Goal: Find contact information: Find contact information

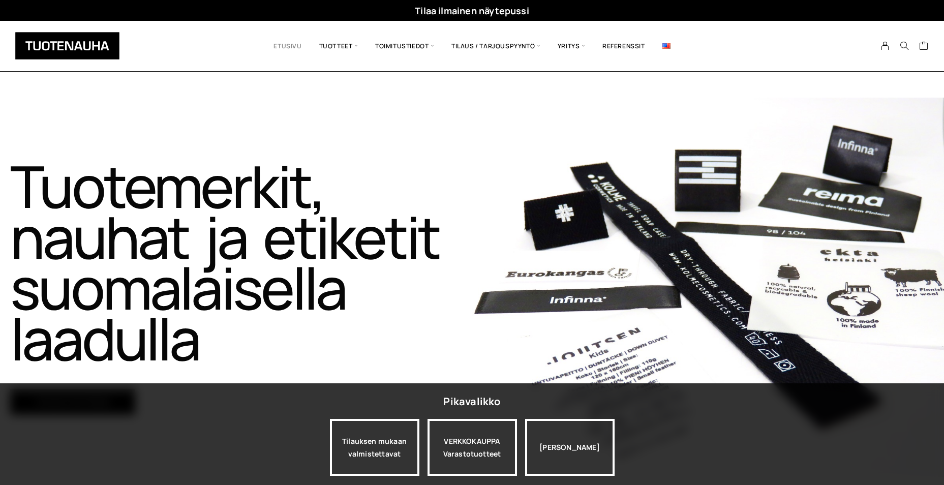
drag, startPoint x: 352, startPoint y: 218, endPoint x: 299, endPoint y: 48, distance: 178.0
click at [299, 48] on link "Etusivu" at bounding box center [287, 45] width 45 height 35
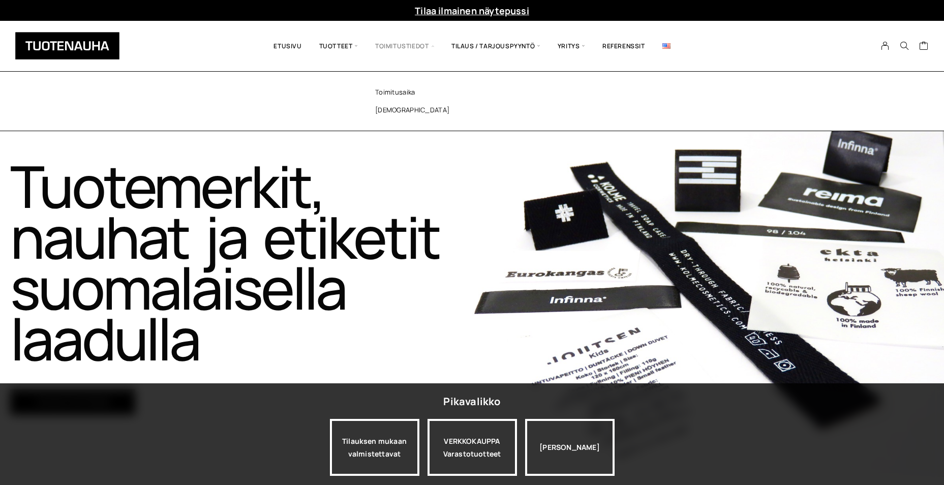
drag, startPoint x: 300, startPoint y: 214, endPoint x: 404, endPoint y: 48, distance: 195.5
click at [404, 48] on span "Toimitustiedot" at bounding box center [405, 45] width 76 height 35
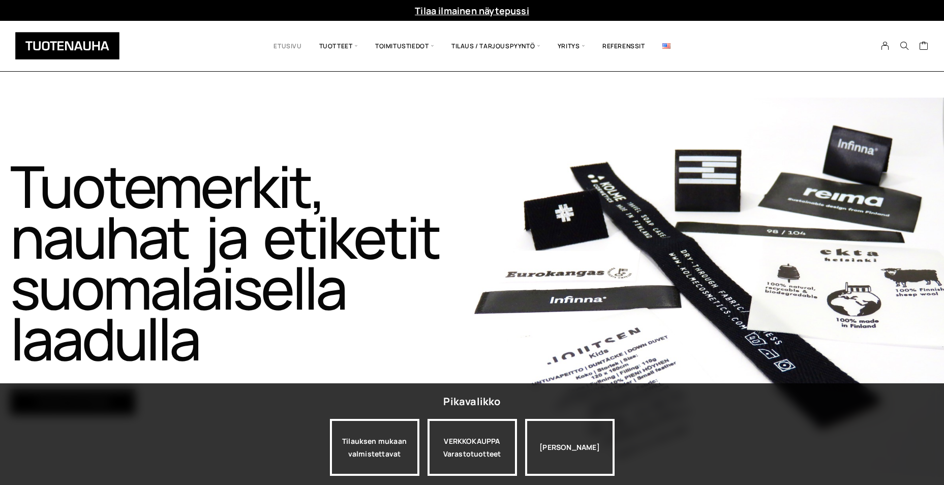
click at [289, 49] on link "Etusivu" at bounding box center [287, 45] width 45 height 35
